Goal: Find specific page/section: Find specific page/section

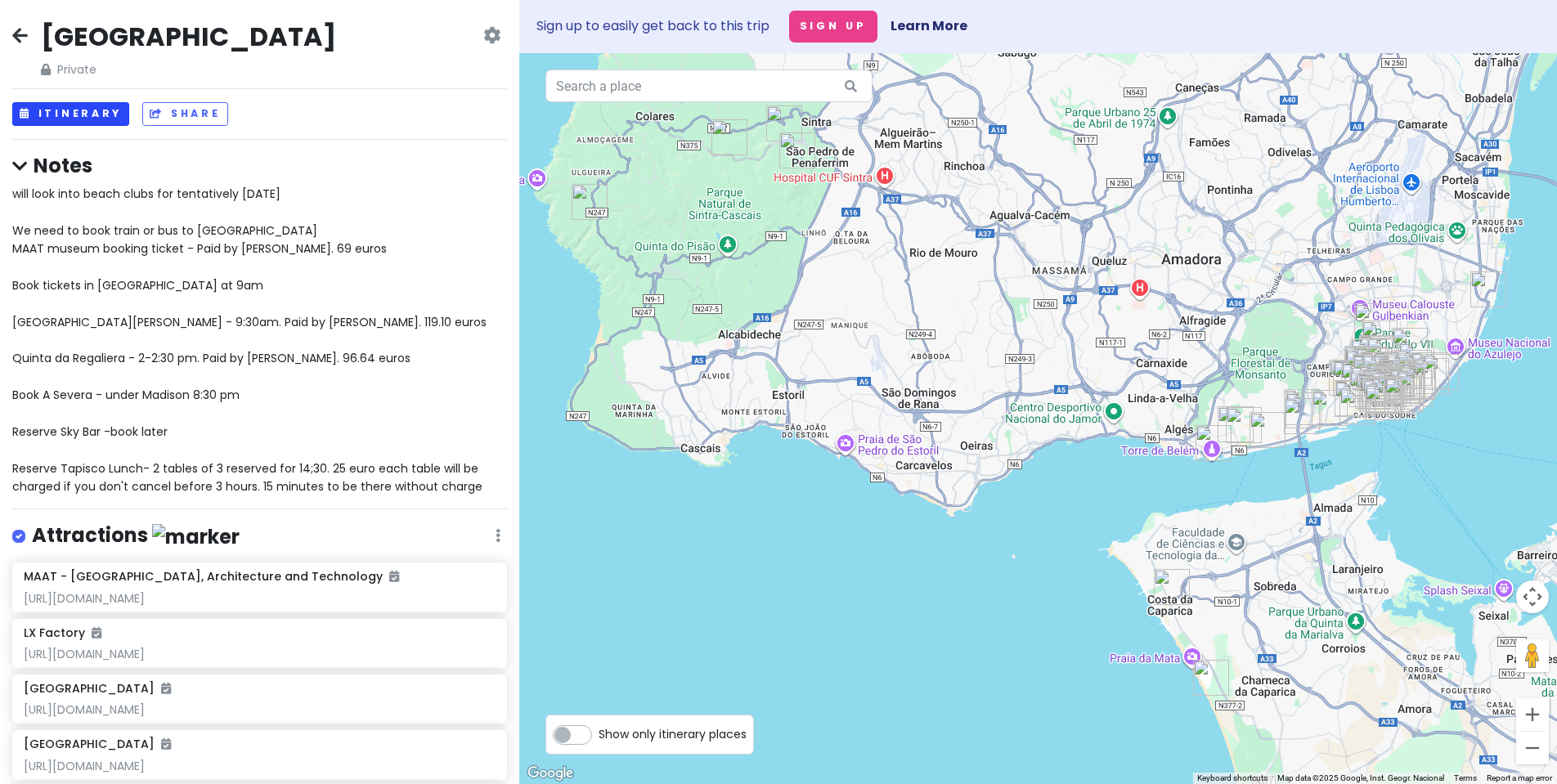
click at [49, 110] on button "Itinerary" at bounding box center [70, 114] width 117 height 24
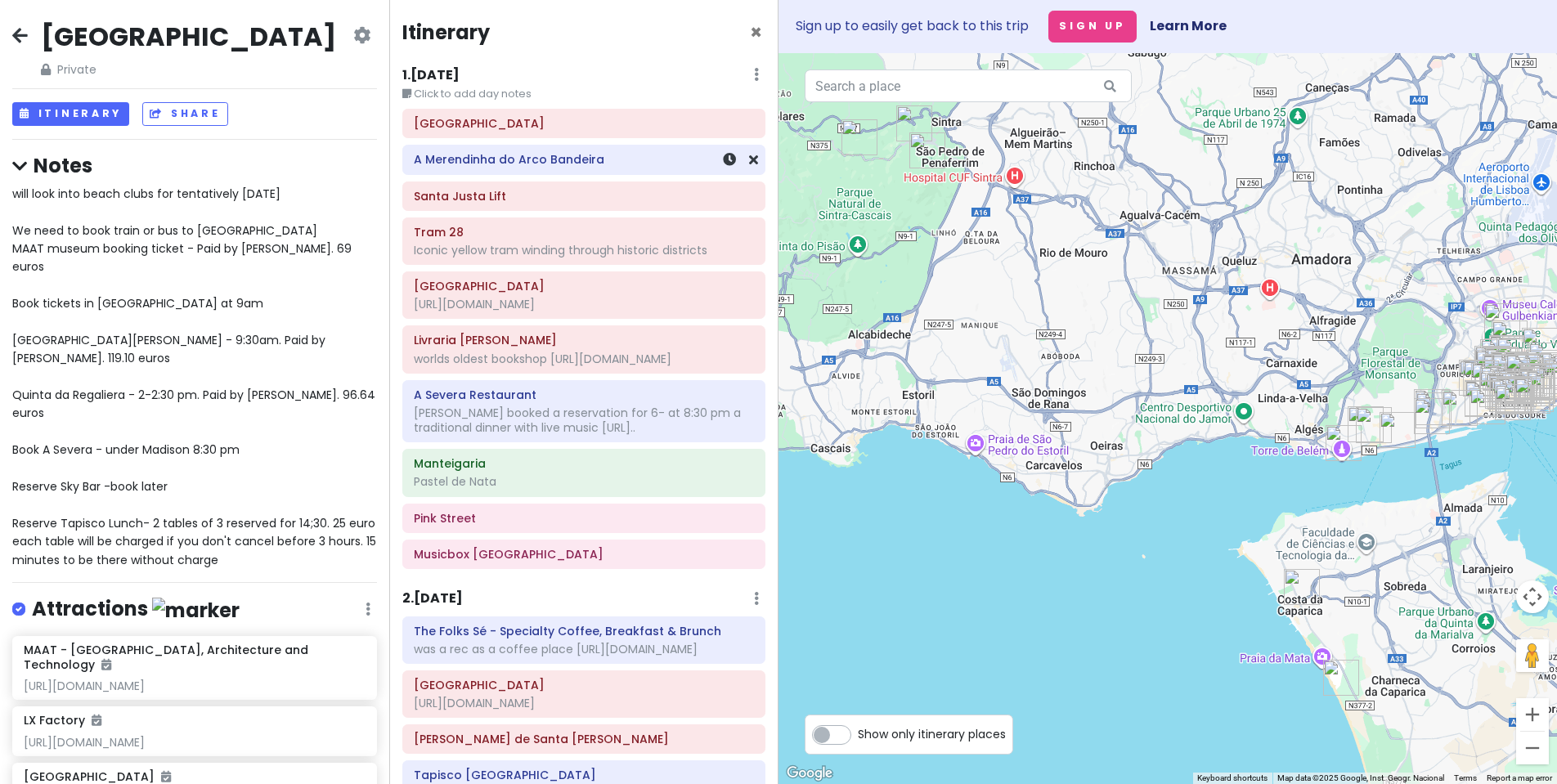
click at [538, 172] on div "A Merendinha do Arco Bandeira" at bounding box center [583, 159] width 361 height 27
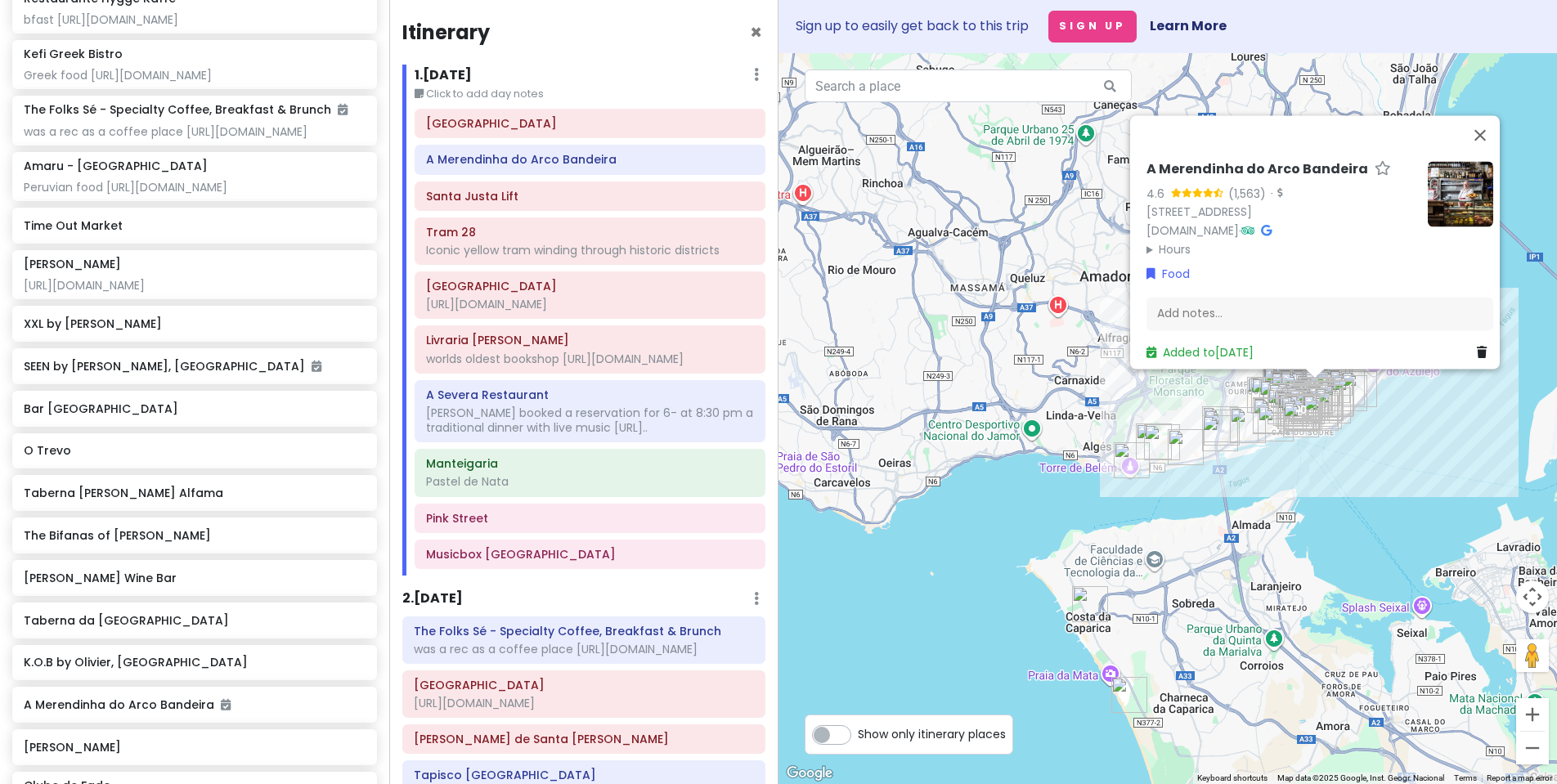
scroll to position [3762, 0]
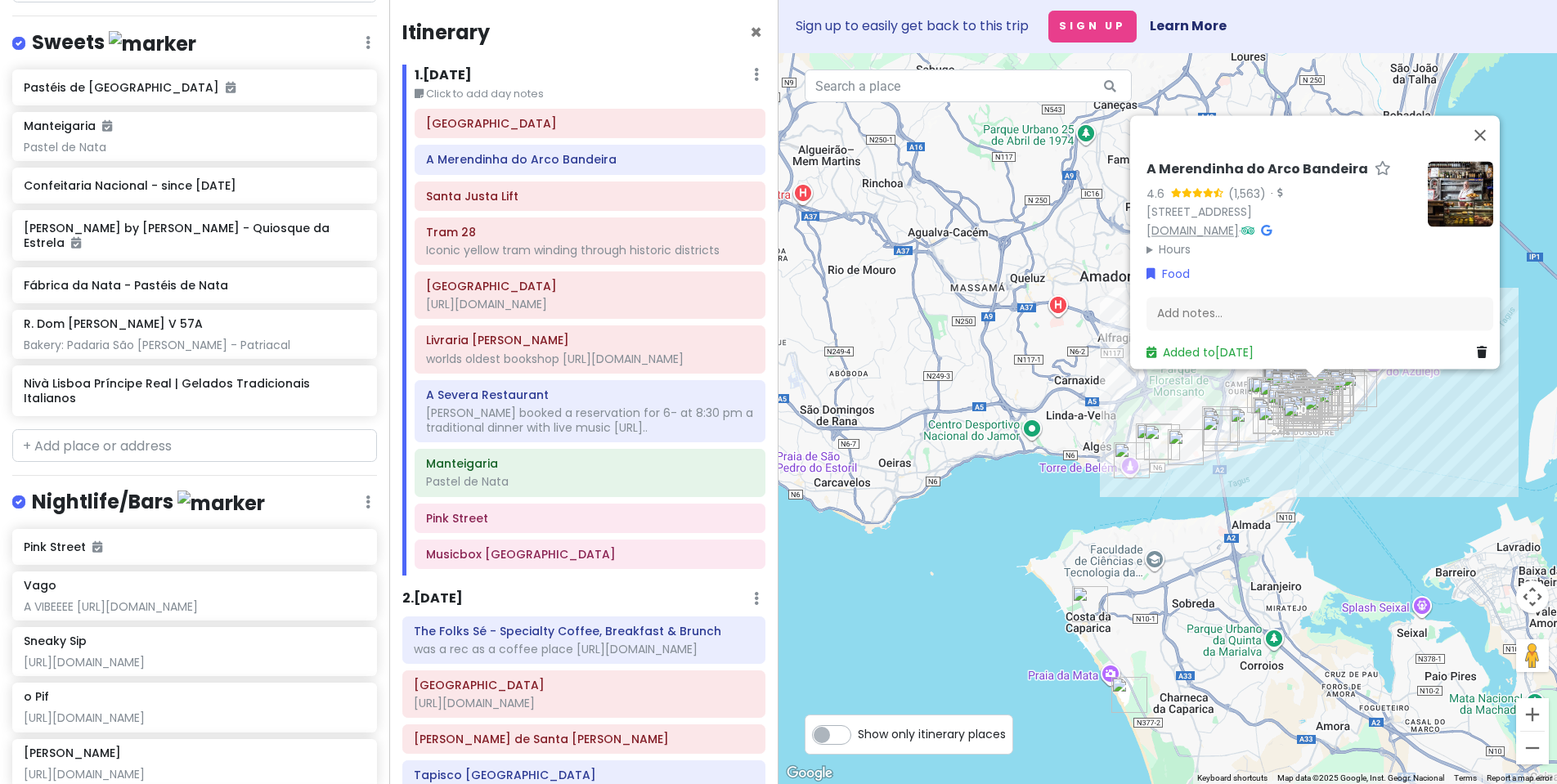
click at [1232, 225] on link "[DOMAIN_NAME]" at bounding box center [1192, 230] width 92 height 16
click at [1175, 162] on h6 "A Merendinha do Arco Bandeira" at bounding box center [1257, 171] width 222 height 17
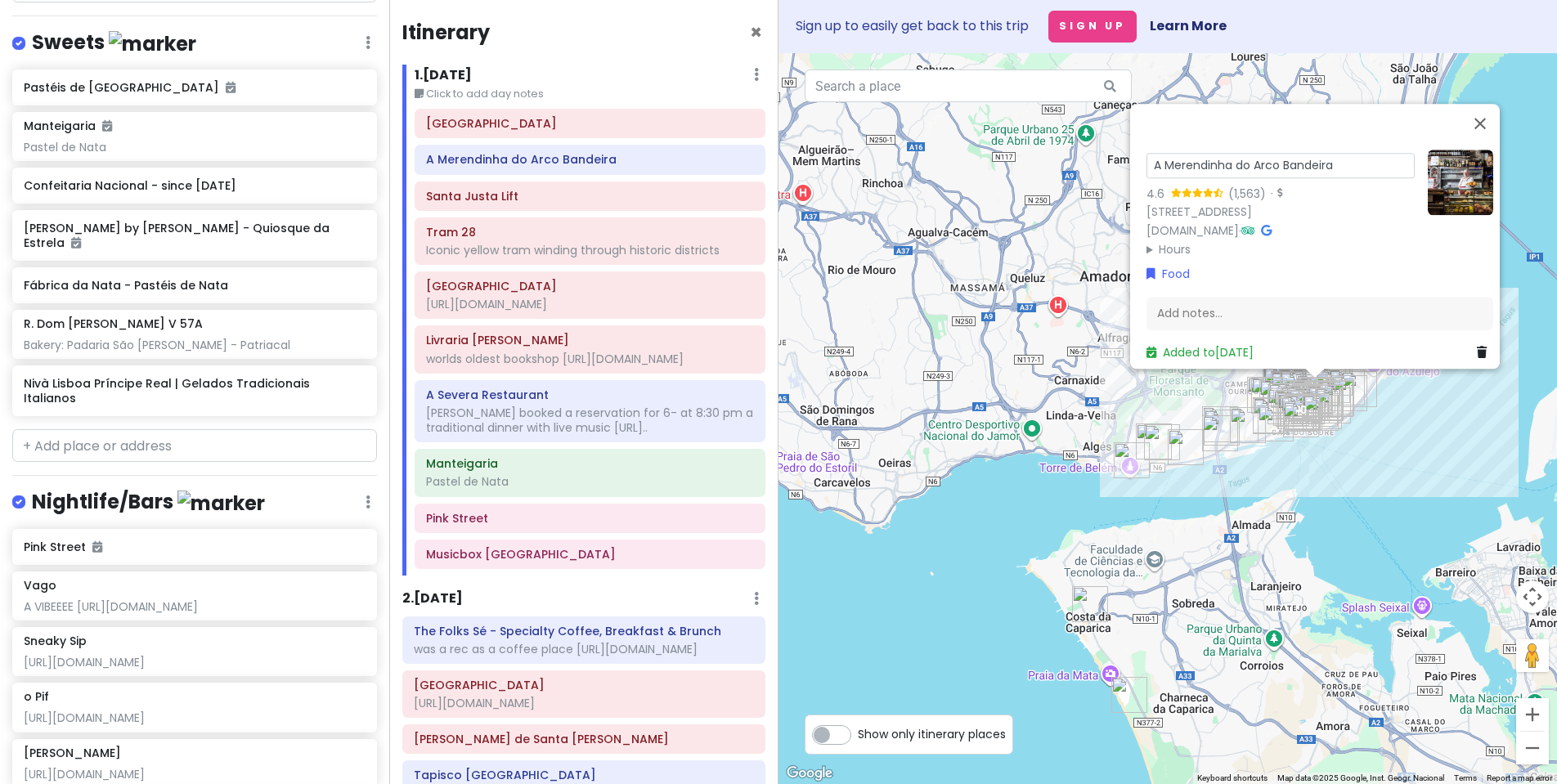
click at [1334, 155] on input "A Merendinha do Arco Bandeira" at bounding box center [1280, 165] width 268 height 26
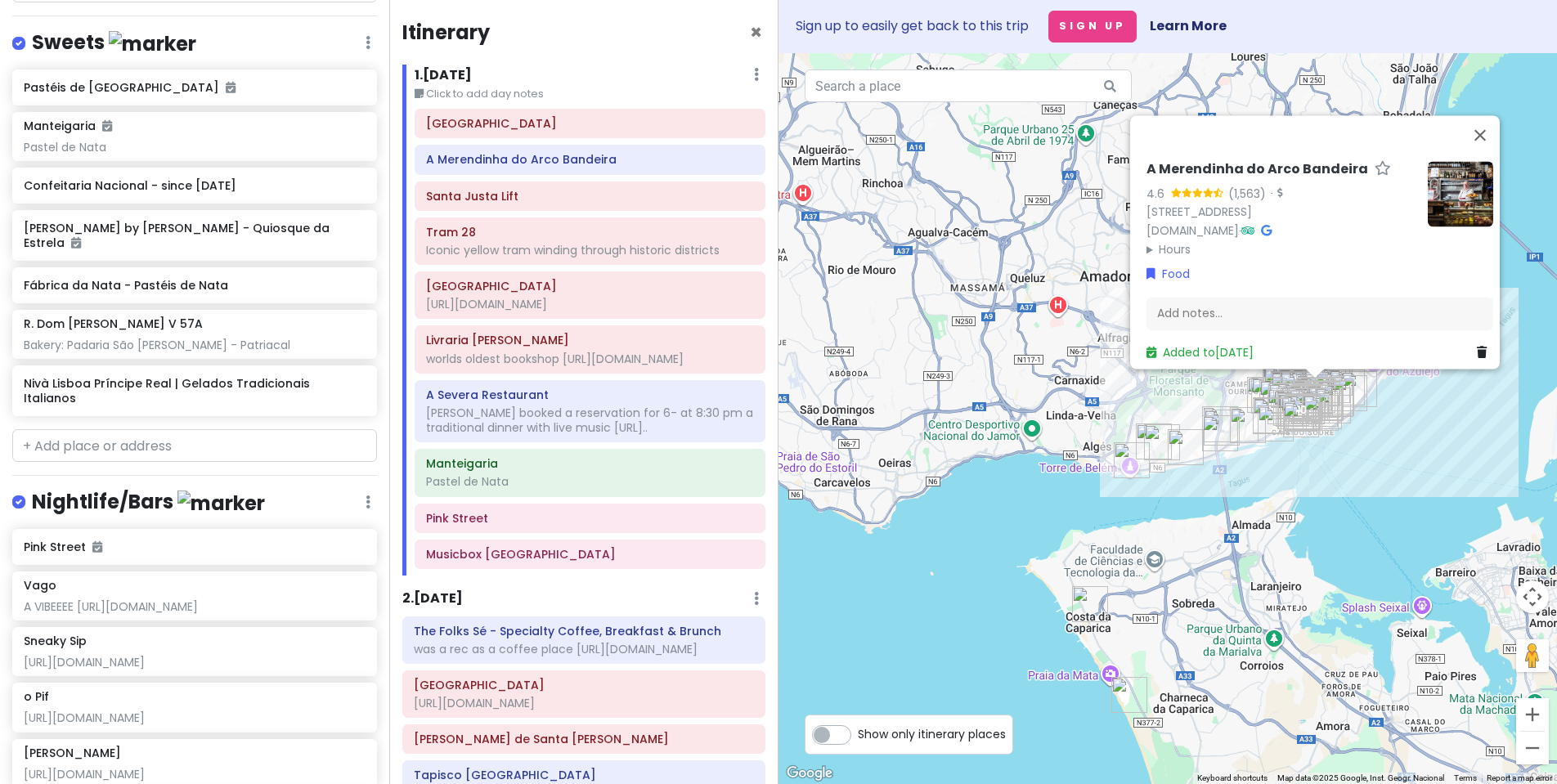
click at [1200, 162] on h6 "A Merendinha do Arco Bandeira" at bounding box center [1257, 171] width 222 height 17
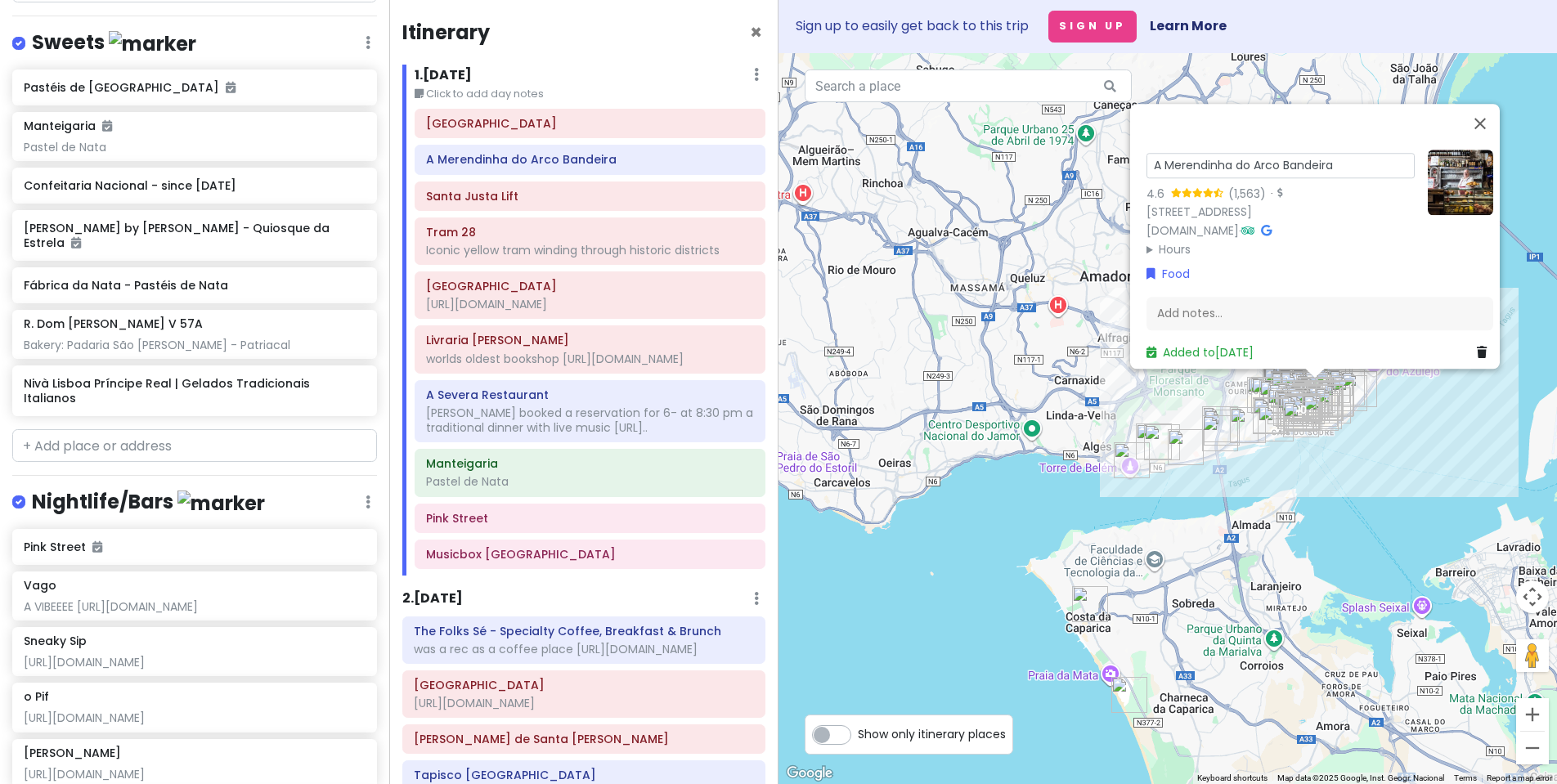
click at [1201, 160] on input "A Merendinha do Arco Bandeira" at bounding box center [1280, 165] width 268 height 26
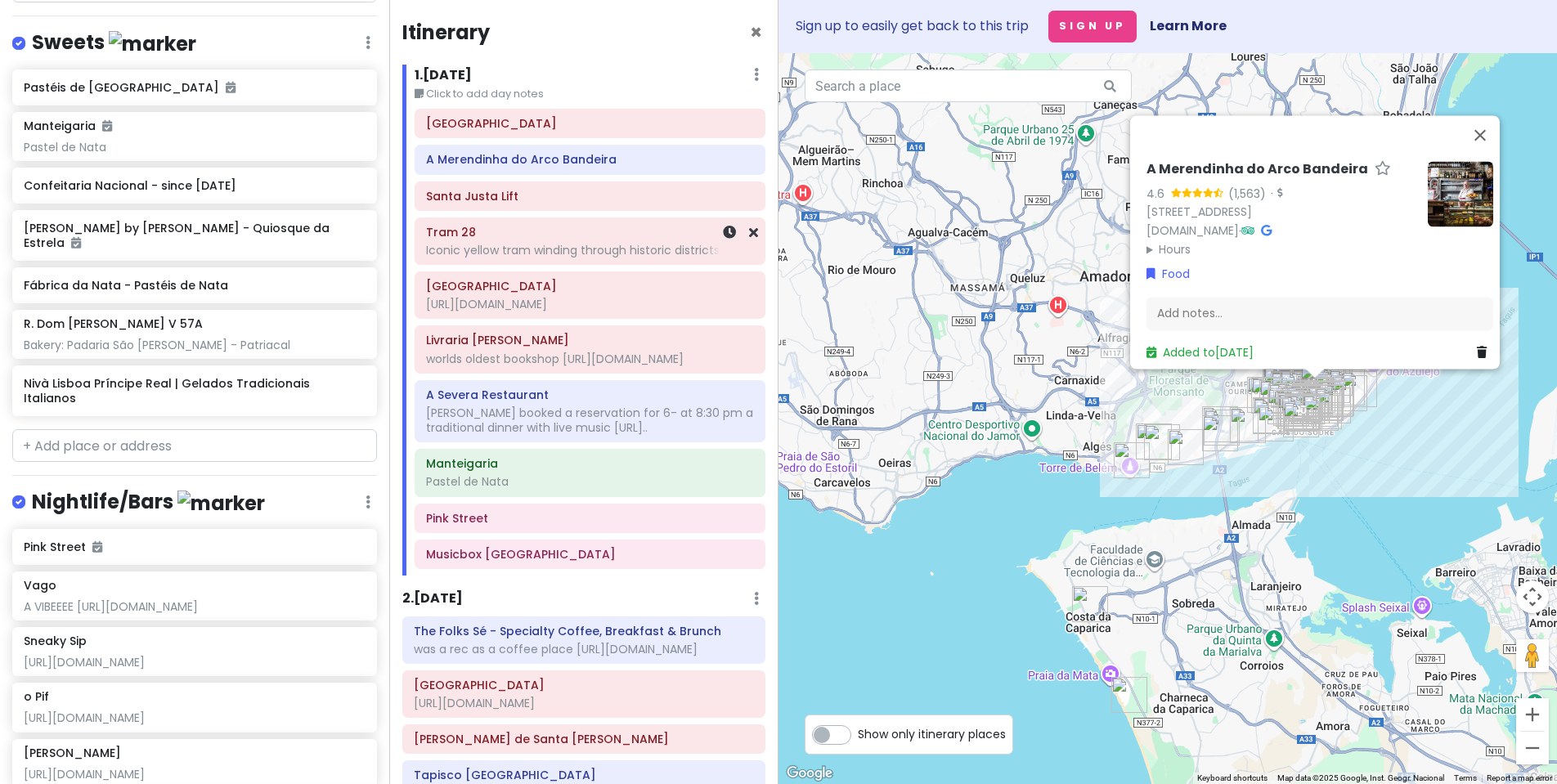
click at [620, 246] on div "Iconic yellow tram winding through historic districts" at bounding box center [590, 250] width 328 height 15
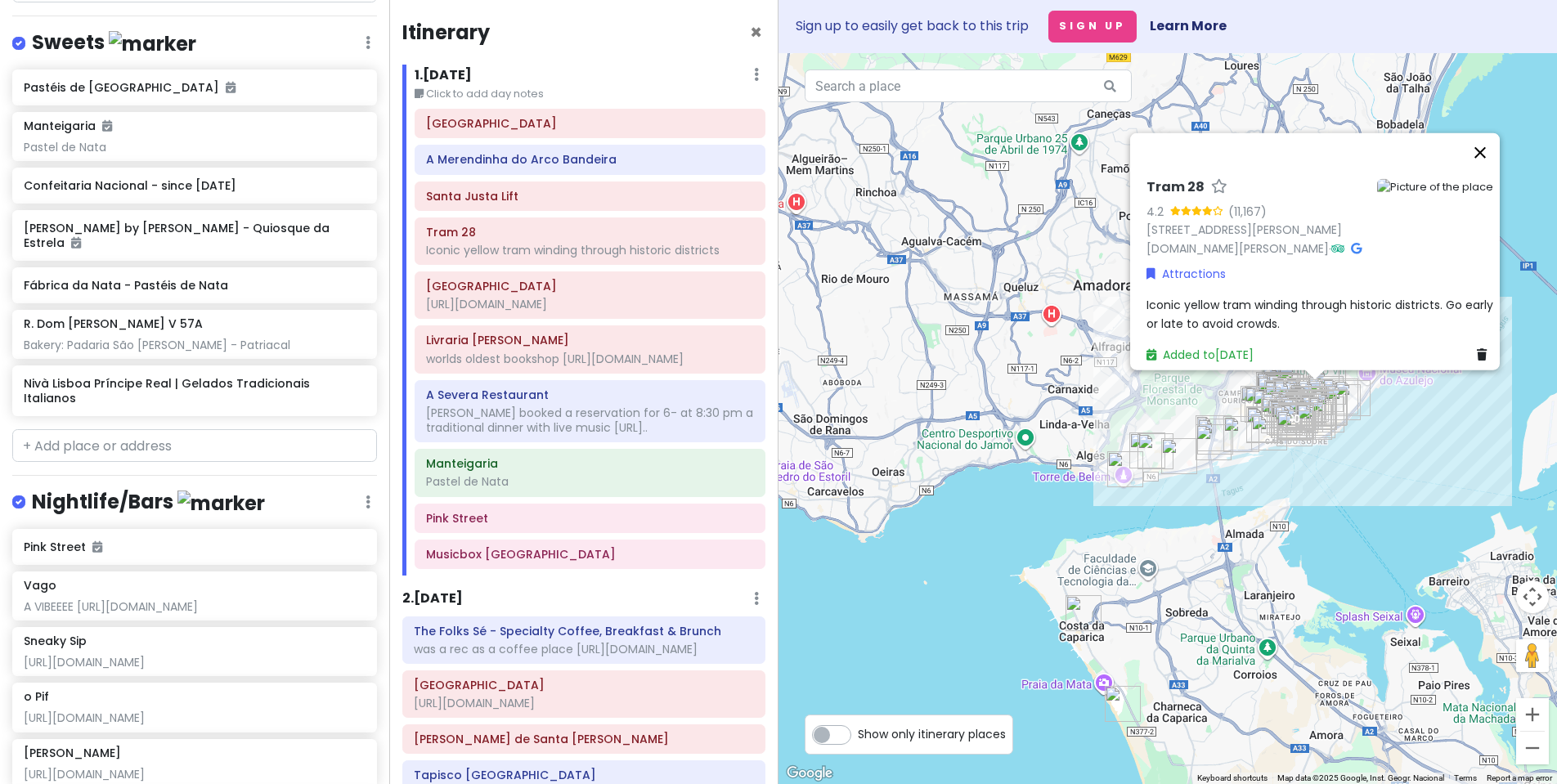
click at [1494, 134] on button "Close" at bounding box center [1479, 153] width 39 height 39
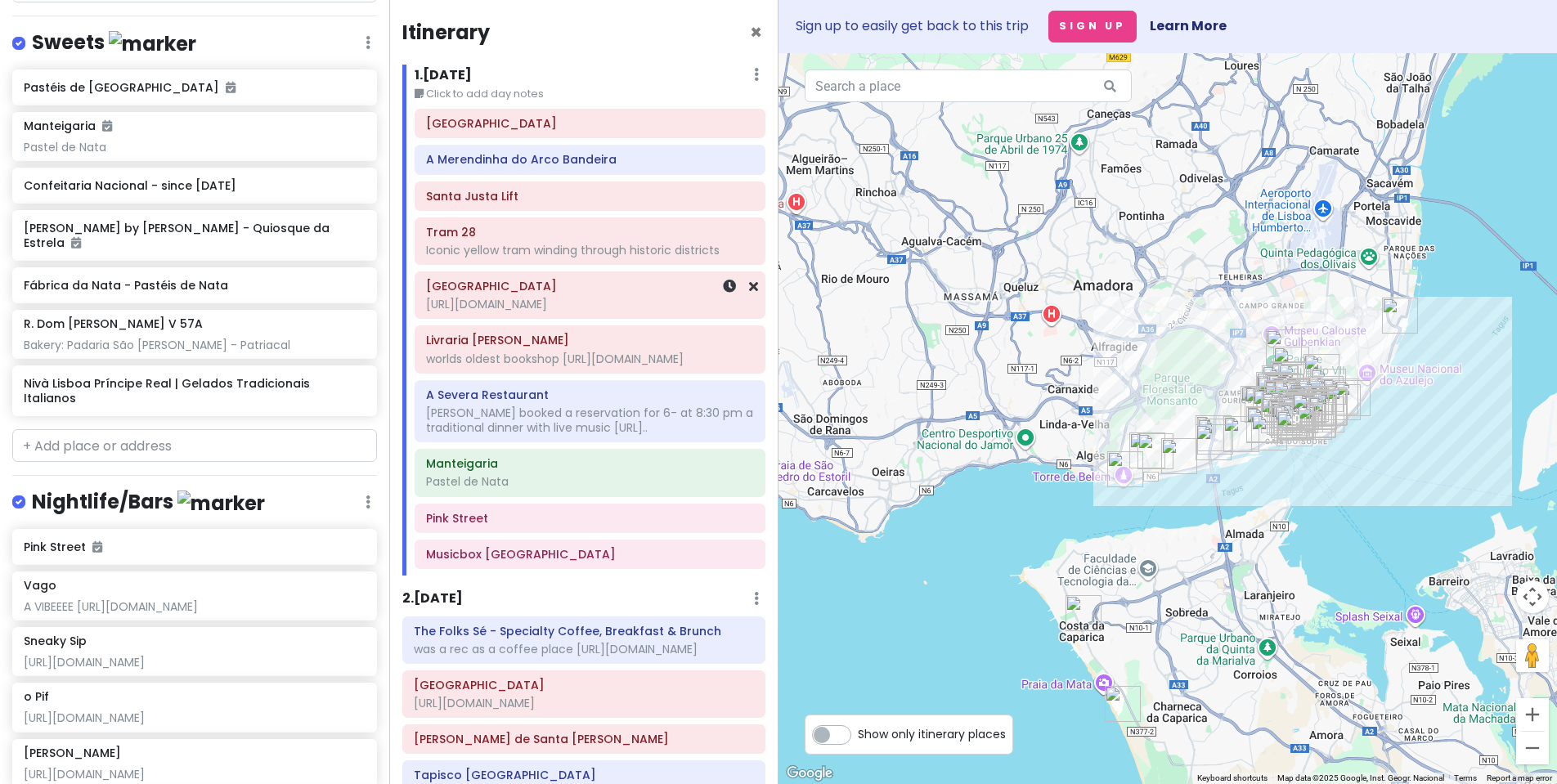
click at [562, 258] on div "[URL][DOMAIN_NAME]" at bounding box center [590, 250] width 328 height 15
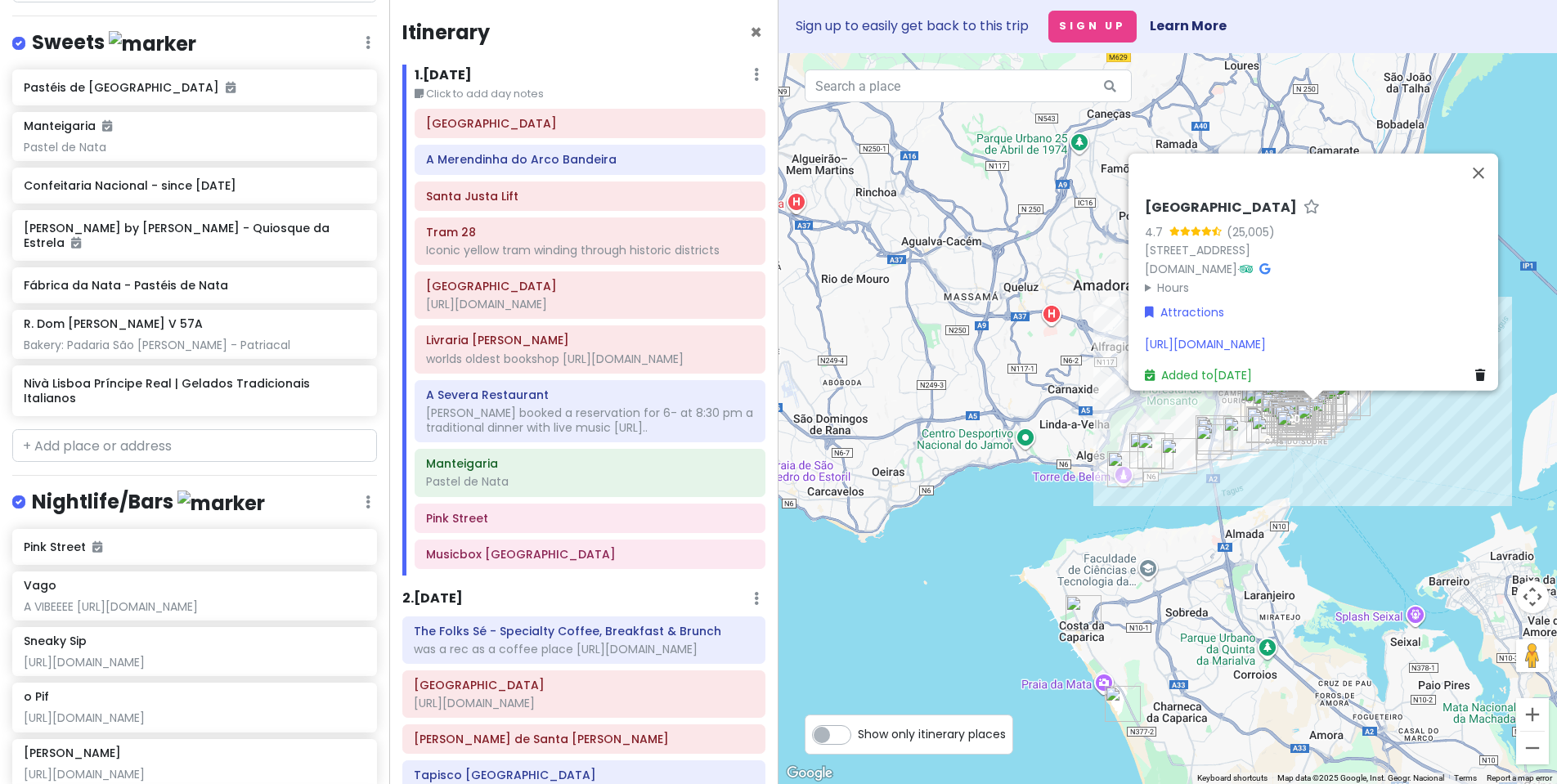
click at [1247, 199] on h6 "[GEOGRAPHIC_DATA]" at bounding box center [1220, 208] width 152 height 17
click at [1247, 199] on input "[GEOGRAPHIC_DATA]" at bounding box center [1318, 204] width 347 height 26
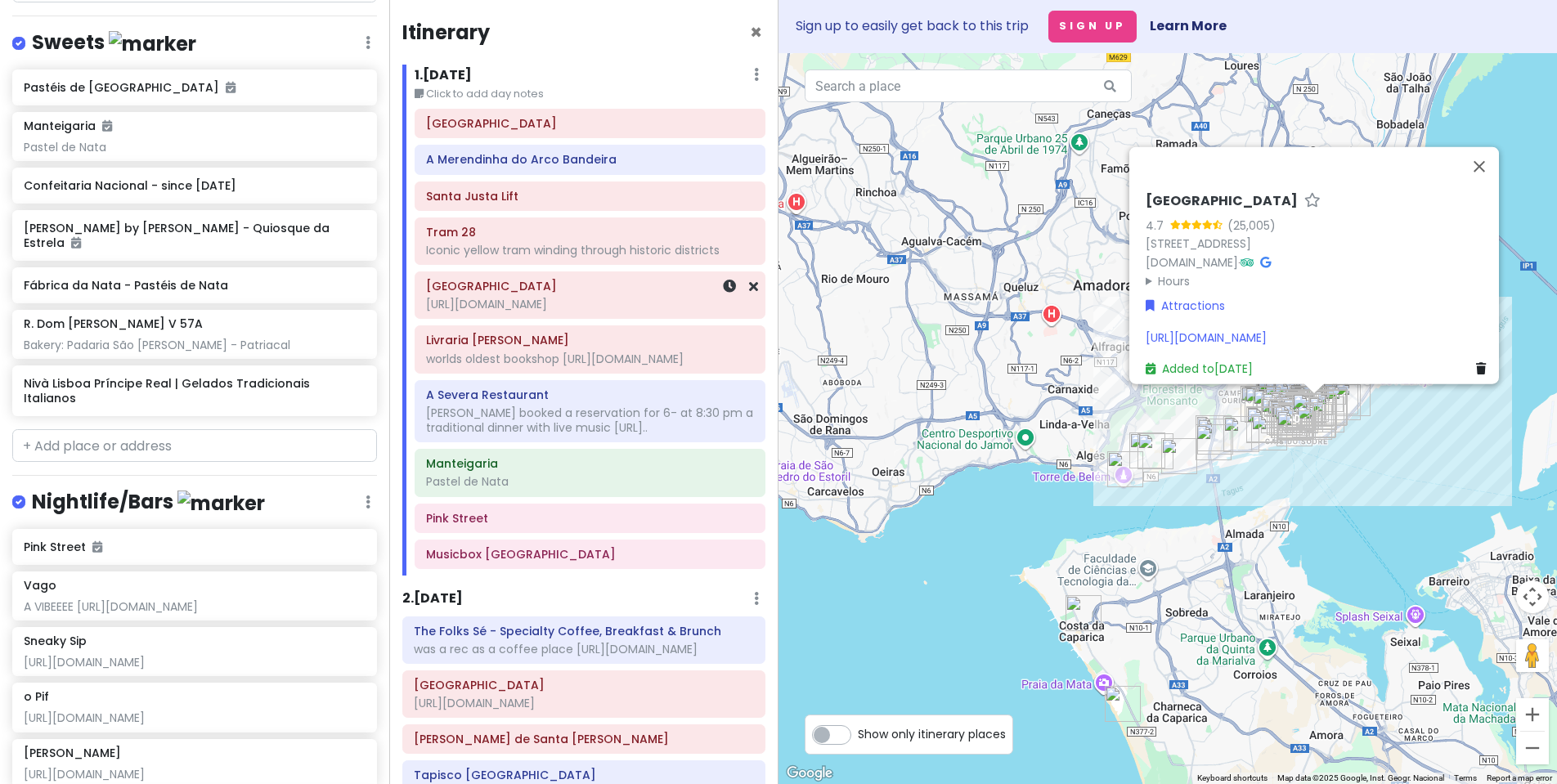
click at [651, 294] on div "[GEOGRAPHIC_DATA] [URL][DOMAIN_NAME]" at bounding box center [590, 295] width 328 height 41
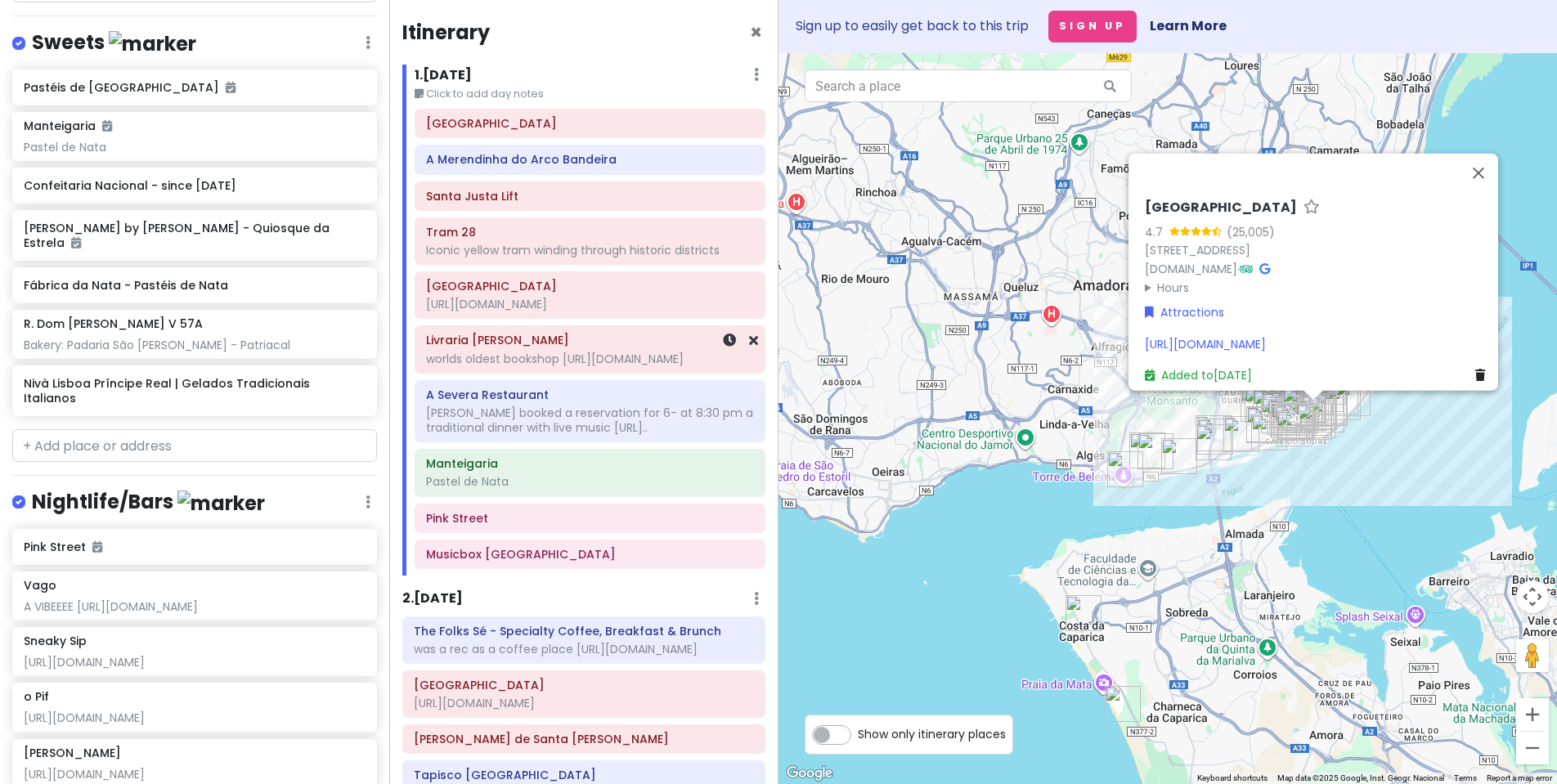
click at [626, 258] on div "worlds oldest bookshop [URL][DOMAIN_NAME]" at bounding box center [590, 250] width 328 height 15
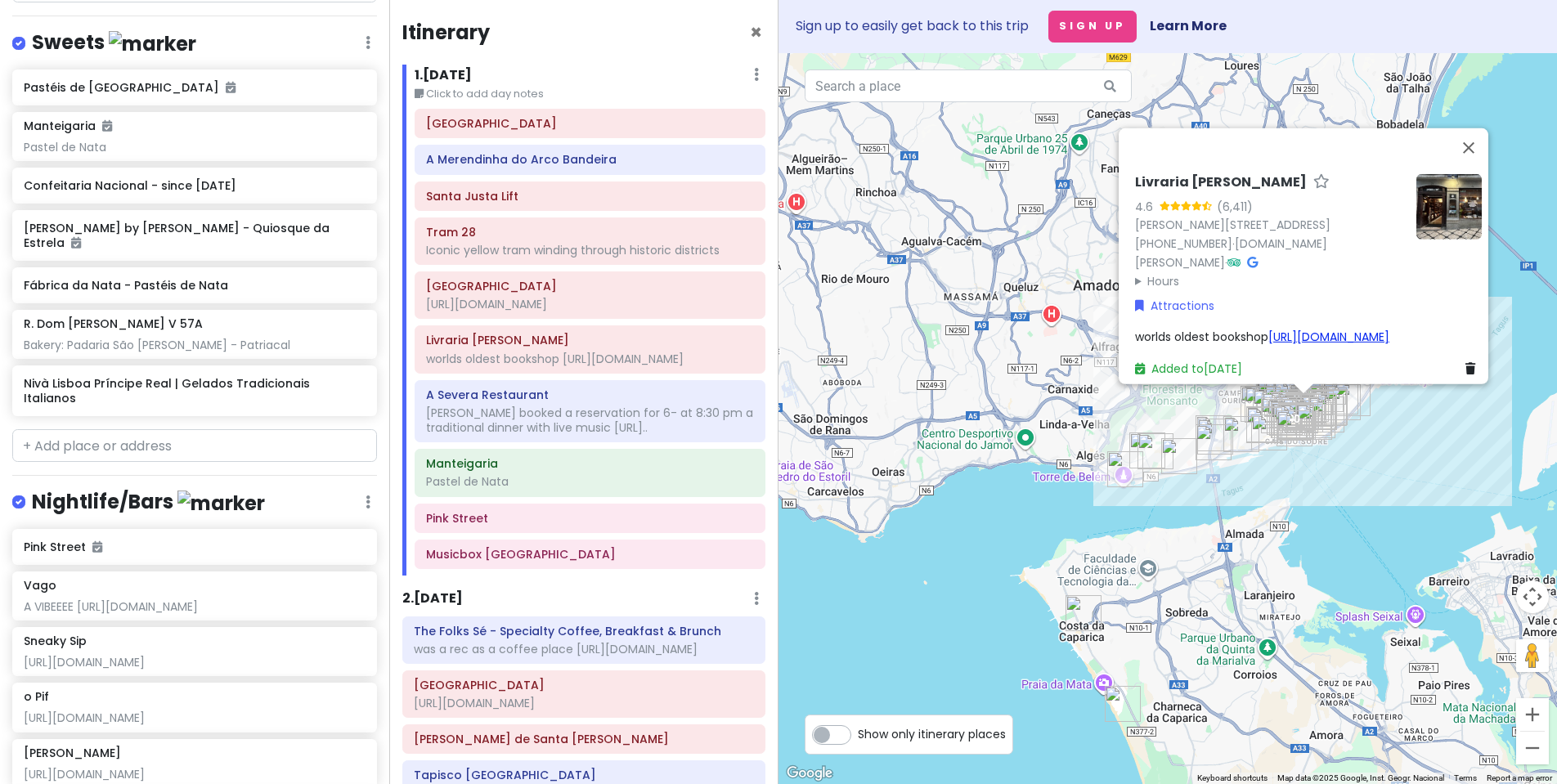
click at [1269, 329] on link "[URL][DOMAIN_NAME]" at bounding box center [1329, 337] width 121 height 16
